Goal: Check status: Check status

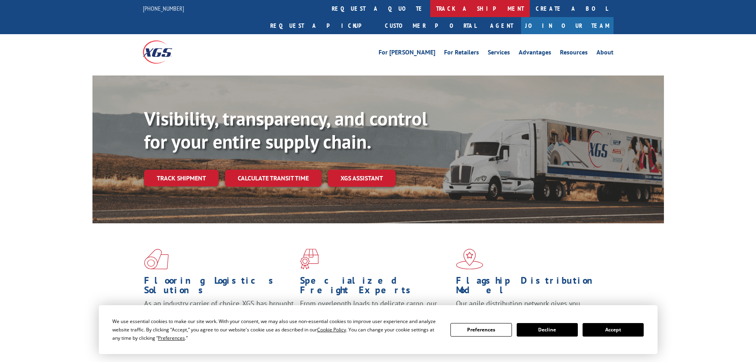
click at [430, 8] on link "track a shipment" at bounding box center [480, 8] width 100 height 17
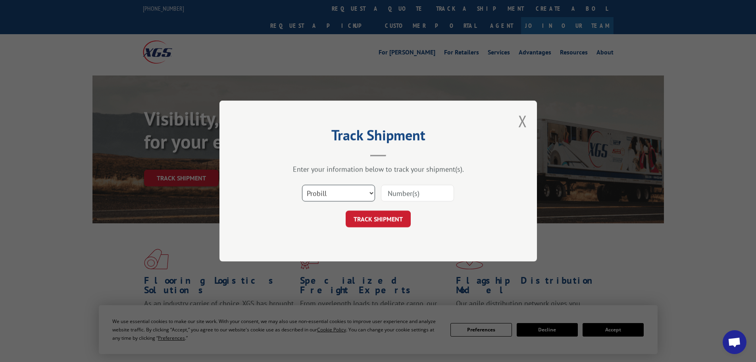
click at [335, 188] on select "Select category... Probill BOL PO" at bounding box center [338, 193] width 73 height 17
select select "bol"
click at [302, 185] on select "Select category... Probill BOL PO" at bounding box center [338, 193] width 73 height 17
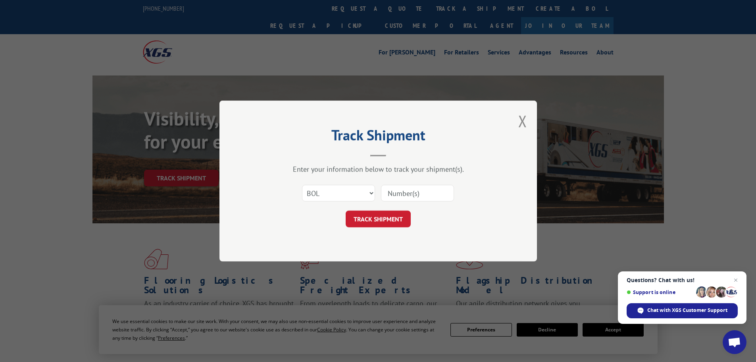
click at [395, 193] on input at bounding box center [417, 193] width 73 height 17
paste input "5479043"
type input "5479043"
click at [391, 224] on button "TRACK SHIPMENT" at bounding box center [378, 218] width 65 height 17
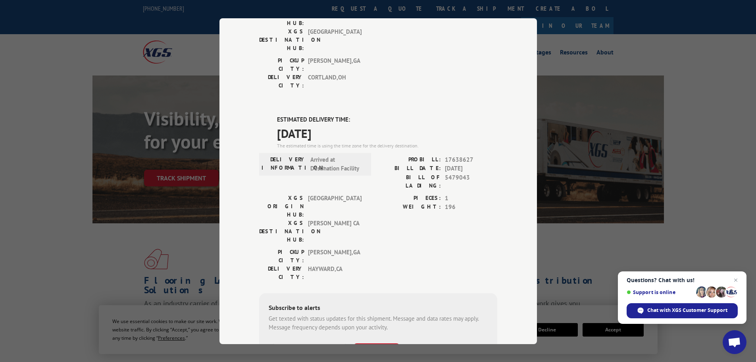
scroll to position [123, 0]
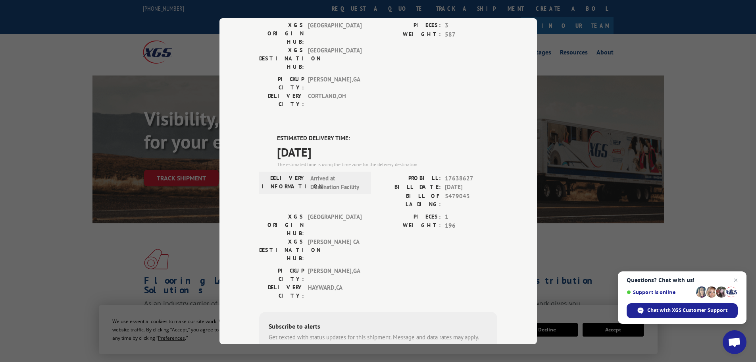
click at [160, 218] on div "Track Shipment DELIVERED DELIVERY INFORMATION: [DATE] 03:35 pm [PERSON_NAME] PR…" at bounding box center [378, 181] width 756 height 362
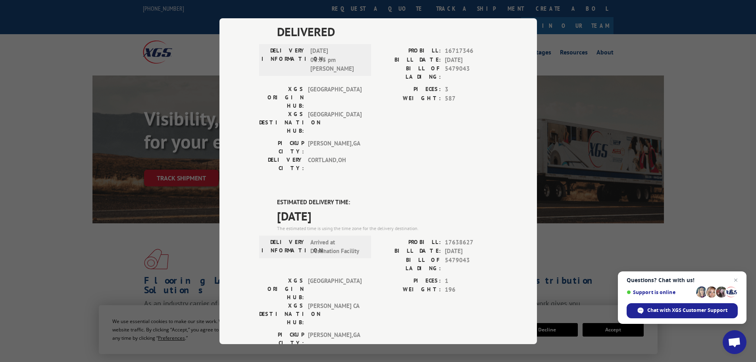
scroll to position [0, 0]
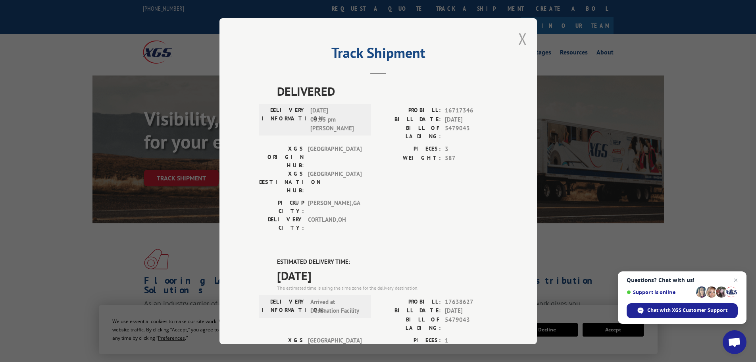
drag, startPoint x: 519, startPoint y: 36, endPoint x: 469, endPoint y: 33, distance: 49.7
click at [519, 36] on button "Close modal" at bounding box center [523, 38] width 9 height 21
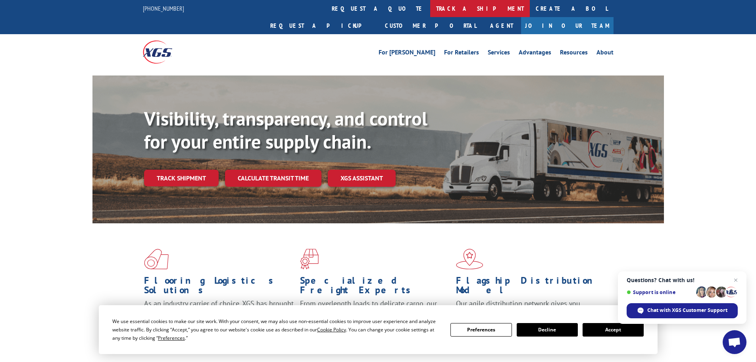
click at [430, 10] on link "track a shipment" at bounding box center [480, 8] width 100 height 17
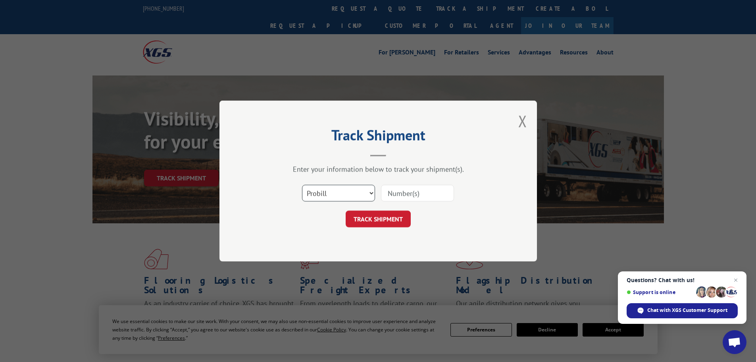
click at [335, 195] on select "Select category... Probill BOL PO" at bounding box center [338, 193] width 73 height 17
select select "bol"
click at [302, 185] on select "Select category... Probill BOL PO" at bounding box center [338, 193] width 73 height 17
click at [405, 192] on input at bounding box center [417, 193] width 73 height 17
paste input "03536308"
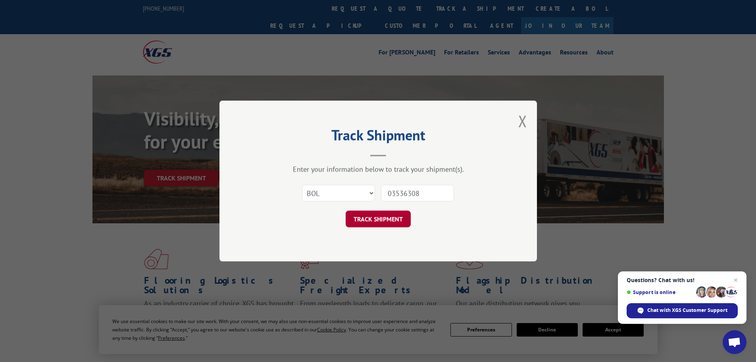
type input "03536308"
click at [397, 220] on button "TRACK SHIPMENT" at bounding box center [378, 218] width 65 height 17
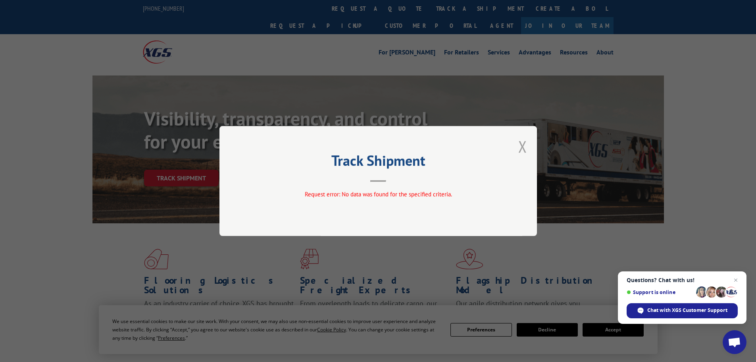
click at [524, 145] on button "Close modal" at bounding box center [523, 146] width 9 height 21
